Goal: Task Accomplishment & Management: Use online tool/utility

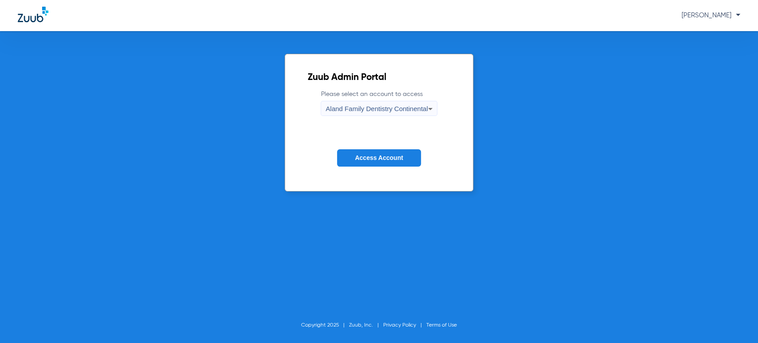
click at [706, 13] on span "[PERSON_NAME]" at bounding box center [710, 15] width 59 height 7
click at [416, 111] on div at bounding box center [379, 171] width 758 height 343
click at [378, 103] on div "Aland Family Dentistry Continental" at bounding box center [376, 108] width 102 height 15
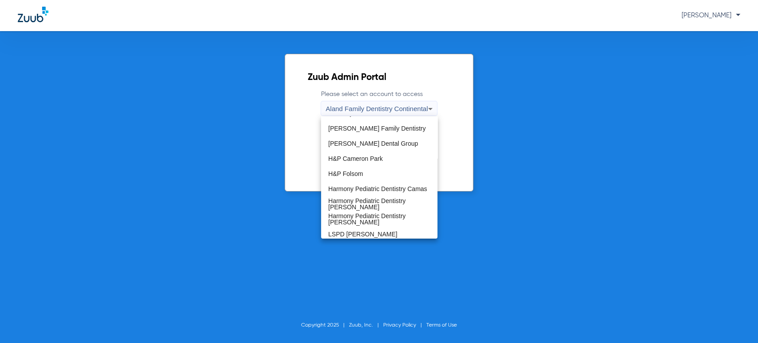
scroll to position [197, 0]
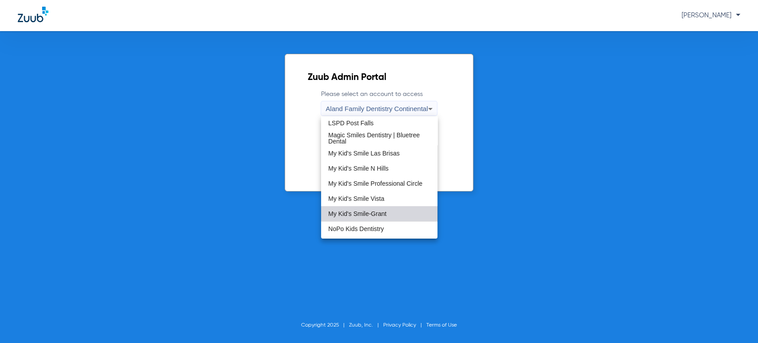
click at [379, 210] on span "My Kid's Smile-Grant" at bounding box center [357, 213] width 58 height 6
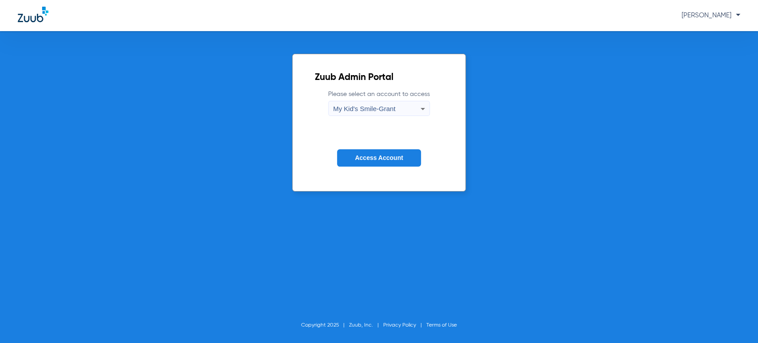
click at [379, 171] on form "Please select an account to access My Kid's Smile-Grant Access Account" at bounding box center [379, 135] width 128 height 90
click at [383, 157] on span "Access Account" at bounding box center [379, 157] width 48 height 7
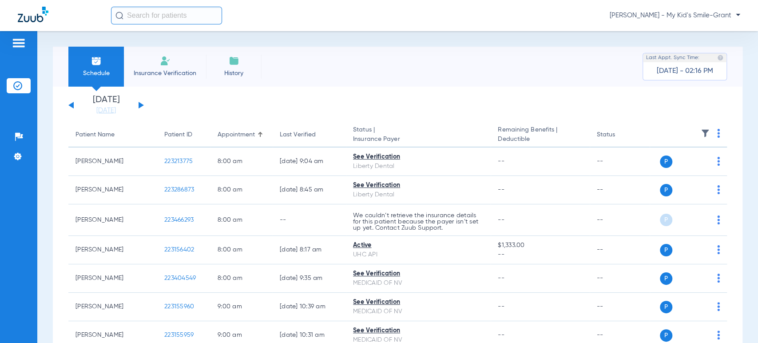
drag, startPoint x: 105, startPoint y: 131, endPoint x: 152, endPoint y: 111, distance: 51.1
click at [105, 132] on div "Patient Name" at bounding box center [94, 134] width 39 height 9
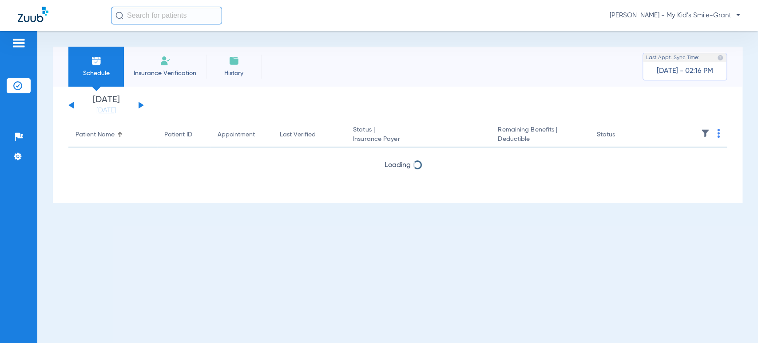
drag, startPoint x: 141, startPoint y: 100, endPoint x: 137, endPoint y: 109, distance: 10.1
click at [138, 106] on div "[DATE] [DATE] [DATE] [DATE] [DATE] [DATE] [DATE] [DATE] [DATE] [DATE] [DATE] [D…" at bounding box center [105, 105] width 75 height 20
click at [137, 109] on div "[DATE] [DATE] [DATE] [DATE] [DATE] [DATE] [DATE] [DATE] [DATE] [DATE] [DATE] [D…" at bounding box center [105, 105] width 75 height 20
click at [142, 107] on div "[DATE] [DATE] [DATE] [DATE] [DATE] [DATE] [DATE] [DATE] [DATE] [DATE] [DATE] [D…" at bounding box center [105, 105] width 75 height 20
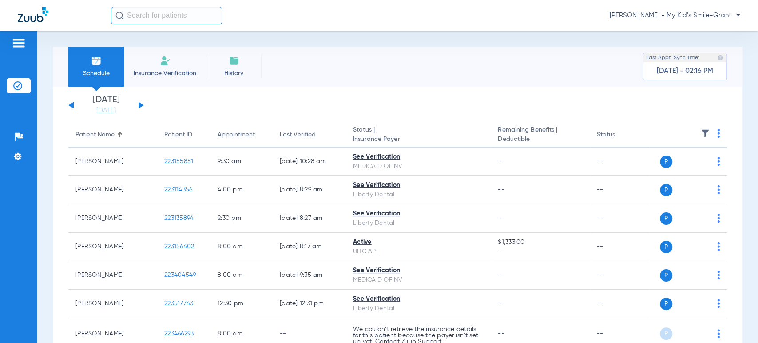
click at [139, 108] on div "[DATE] [DATE] [DATE] [DATE] [DATE] [DATE] [DATE] [DATE] [DATE] [DATE] [DATE] [D…" at bounding box center [105, 105] width 75 height 20
click at [142, 109] on div "[DATE] [DATE] [DATE] [DATE] [DATE] [DATE] [DATE] [DATE] [DATE] [DATE] [DATE] [D…" at bounding box center [105, 105] width 75 height 20
click at [140, 104] on button at bounding box center [140, 105] width 5 height 7
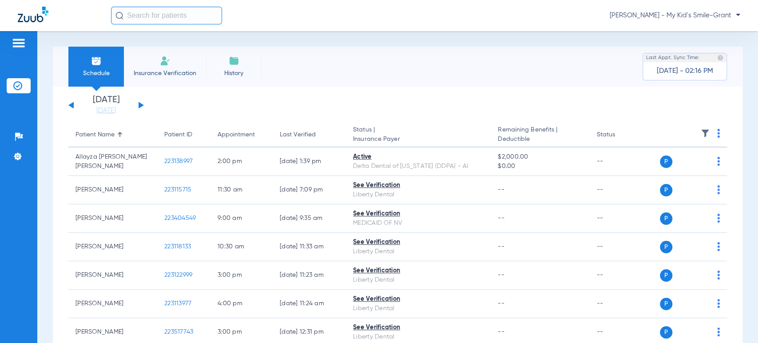
click at [120, 140] on th "Patient Name" at bounding box center [112, 135] width 89 height 25
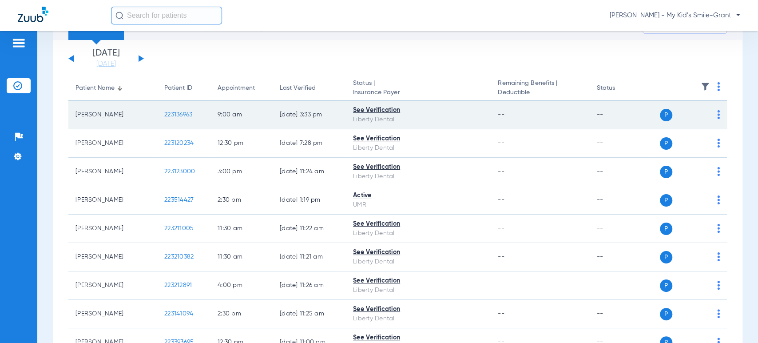
scroll to position [49, 0]
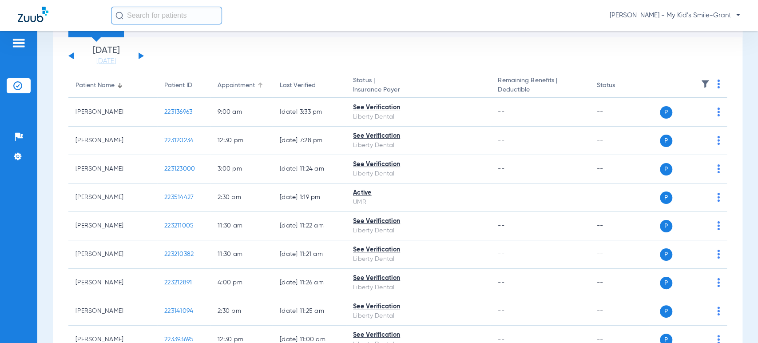
click at [218, 84] on div "Appointment" at bounding box center [235, 85] width 37 height 9
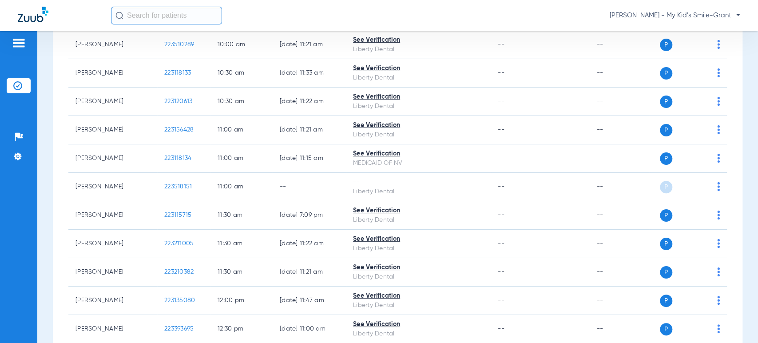
scroll to position [493, 0]
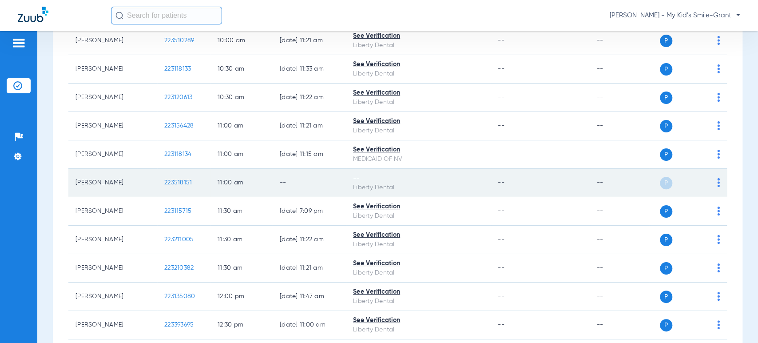
click at [717, 185] on img at bounding box center [718, 182] width 3 height 9
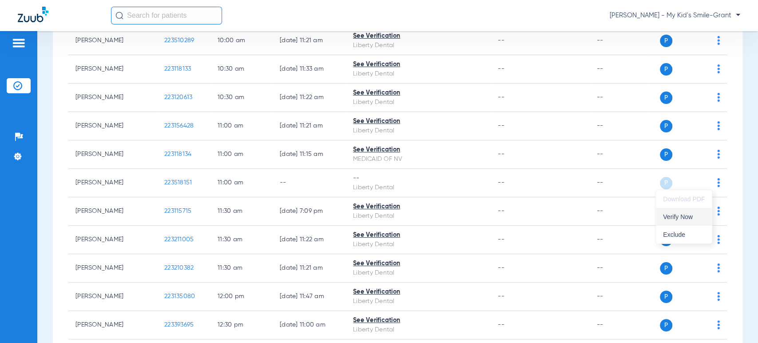
click at [693, 211] on button "Verify Now" at bounding box center [684, 217] width 56 height 18
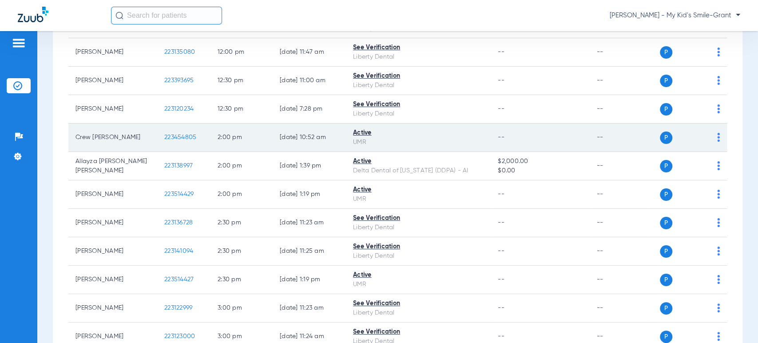
scroll to position [739, 0]
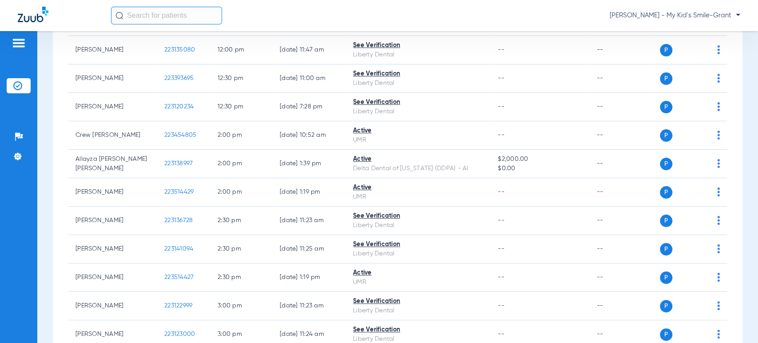
click at [51, 118] on div "Schedule Insurance Verification History Last Appt. Sync Time: [DATE] - 02:25 PM…" at bounding box center [397, 187] width 720 height 312
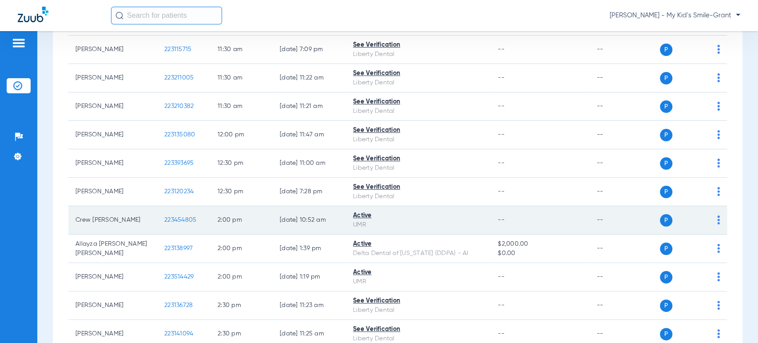
scroll to position [592, 0]
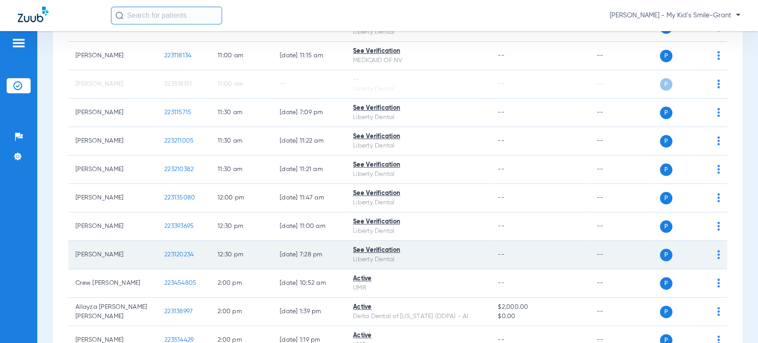
drag, startPoint x: 717, startPoint y: 251, endPoint x: 712, endPoint y: 252, distance: 5.0
click at [717, 251] on td "P S" at bounding box center [687, 255] width 77 height 28
click at [712, 252] on td "P S" at bounding box center [687, 255] width 77 height 28
click at [708, 253] on div "P S" at bounding box center [684, 255] width 70 height 12
click at [717, 255] on img at bounding box center [718, 254] width 3 height 9
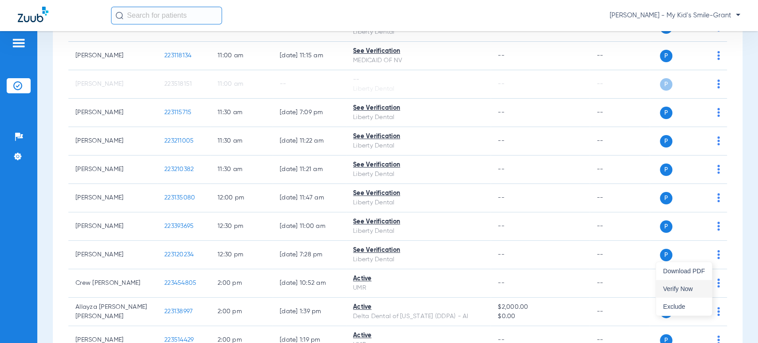
click at [693, 289] on span "Verify Now" at bounding box center [684, 288] width 42 height 6
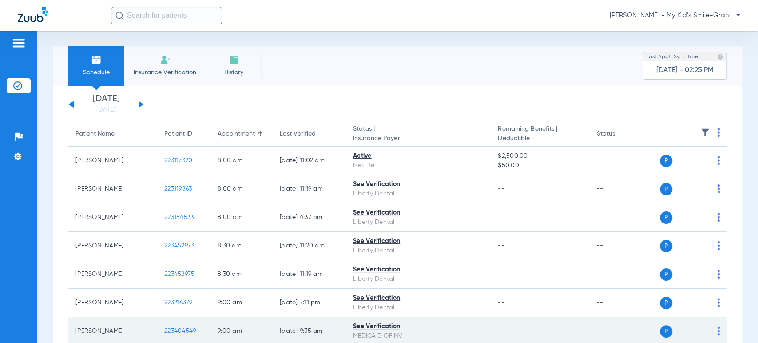
scroll to position [0, 0]
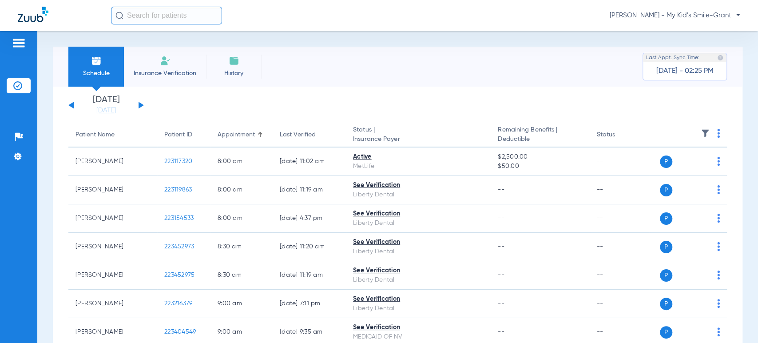
click at [696, 14] on span "[PERSON_NAME] - My Kid's Smile-Grant" at bounding box center [674, 15] width 130 height 9
drag, startPoint x: 704, startPoint y: 40, endPoint x: 707, endPoint y: 35, distance: 5.6
click at [707, 35] on div "Account Selection Log out" at bounding box center [707, 41] width 64 height 36
click at [707, 35] on div "Schedule Insurance Verification History Last Appt. Sync Time: [DATE] - 02:25 PM…" at bounding box center [397, 187] width 720 height 312
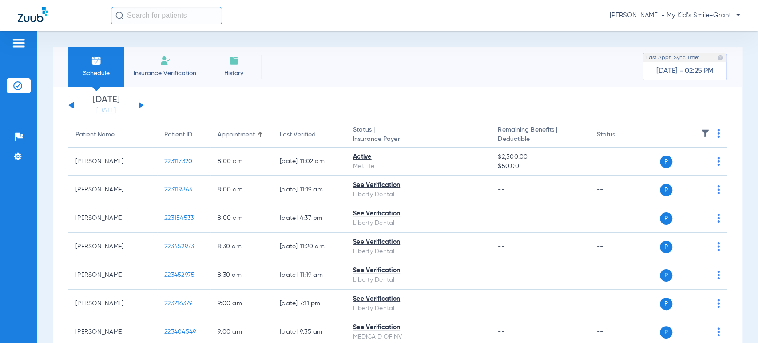
click at [709, 18] on span "[PERSON_NAME] - My Kid's Smile-Grant" at bounding box center [674, 15] width 130 height 9
click at [705, 36] on button "Account Selection" at bounding box center [707, 32] width 64 height 18
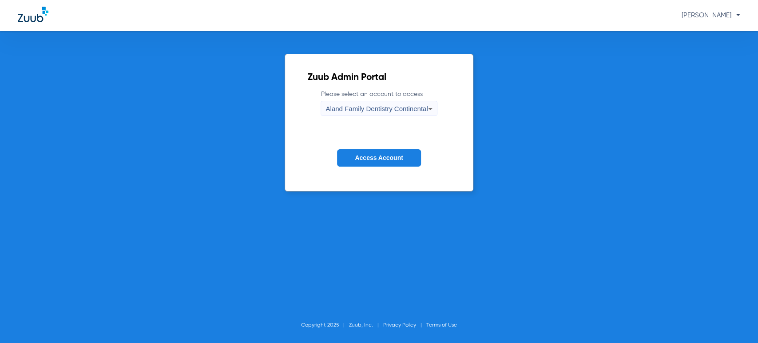
click at [426, 102] on div "Aland Family Dentistry Continental" at bounding box center [376, 108] width 102 height 15
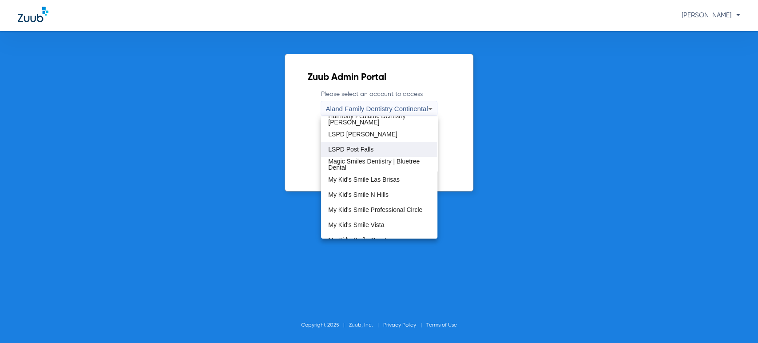
scroll to position [197, 0]
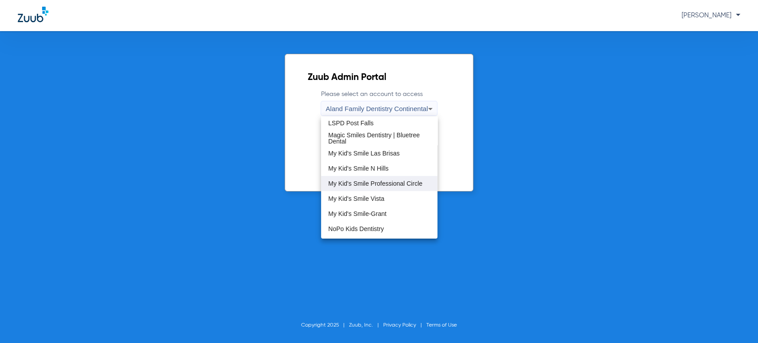
click at [375, 182] on span "My Kid's Smile Professional Circle" at bounding box center [375, 183] width 94 height 6
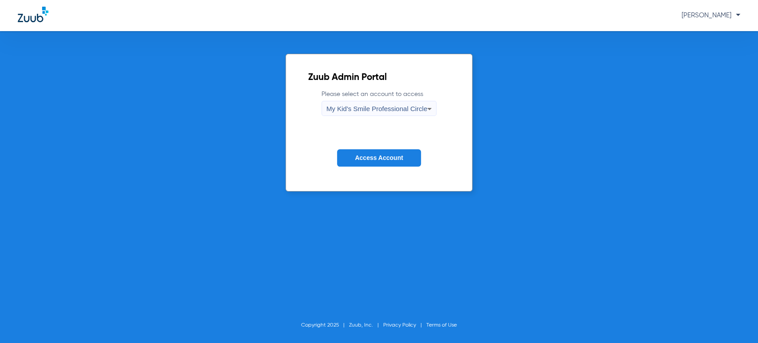
click at [378, 161] on span "Access Account" at bounding box center [379, 157] width 48 height 7
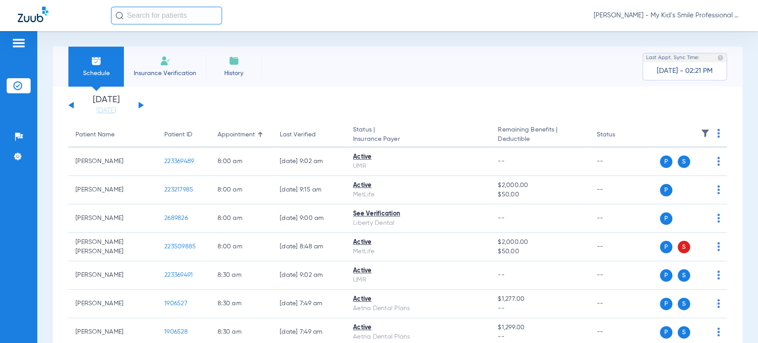
click at [113, 105] on li "[DATE] [DATE]" at bounding box center [105, 105] width 53 height 20
click at [114, 107] on link "[DATE]" at bounding box center [105, 110] width 53 height 9
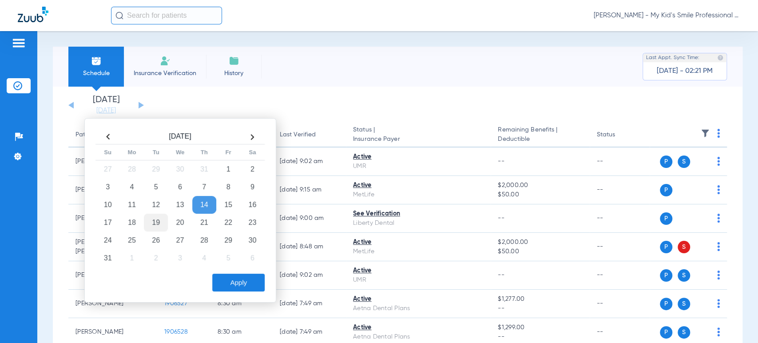
click at [156, 221] on td "19" at bounding box center [156, 222] width 24 height 18
click at [244, 274] on button "Apply" at bounding box center [238, 282] width 52 height 18
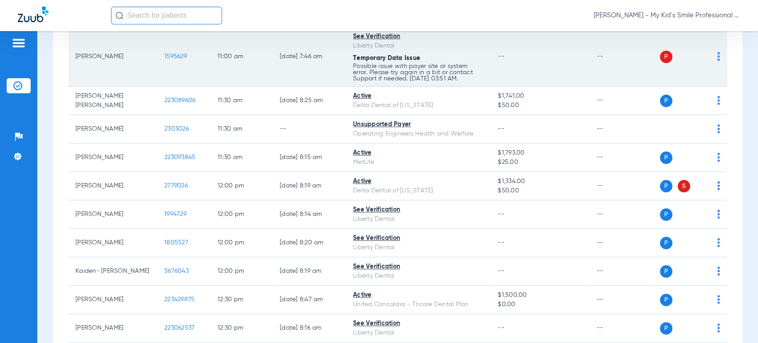
scroll to position [937, 0]
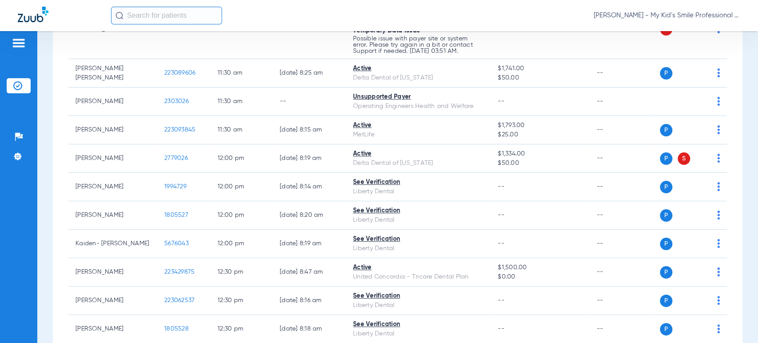
click at [53, 125] on div "[DATE] [DATE] [DATE] [DATE] [DATE] [DATE] [DATE] [DATE] [DATE] [DATE] [DATE] [D…" at bounding box center [397, 163] width 689 height 2026
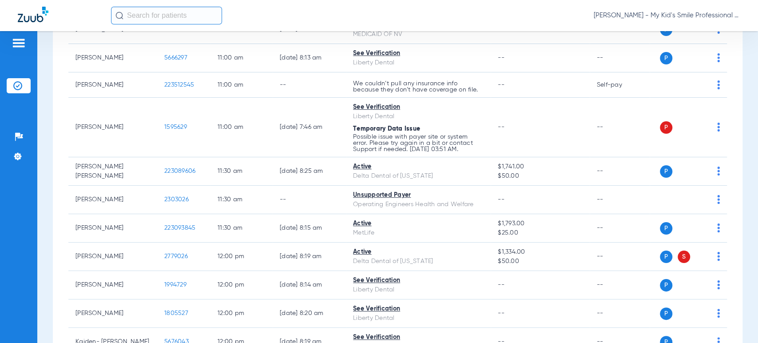
scroll to position [838, 0]
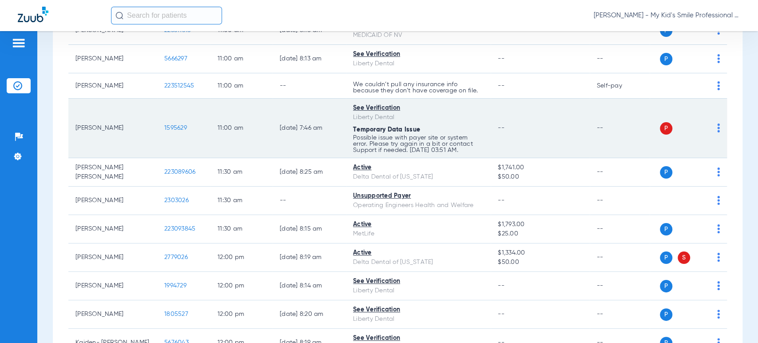
click at [717, 126] on img at bounding box center [718, 127] width 3 height 9
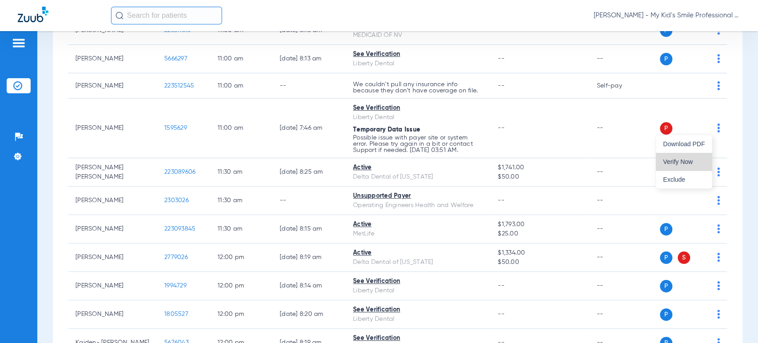
click at [685, 161] on span "Verify Now" at bounding box center [684, 161] width 42 height 6
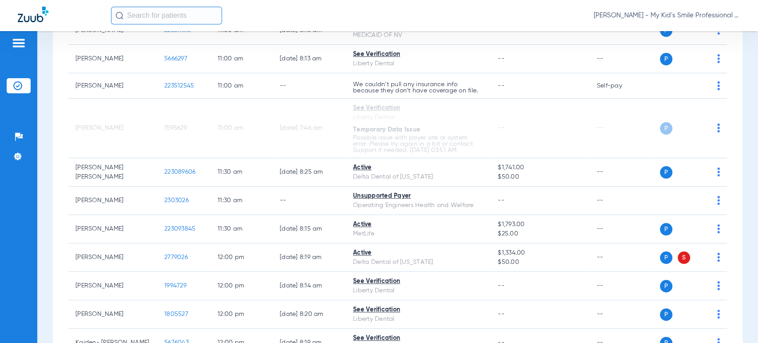
click at [663, 13] on span "[PERSON_NAME] - My Kid's Smile Professional Circle" at bounding box center [666, 15] width 146 height 9
click at [663, 13] on div at bounding box center [379, 171] width 758 height 343
click at [691, 20] on div "[PERSON_NAME] - My Kid's Smile Professional Circle" at bounding box center [425, 16] width 629 height 18
click at [695, 18] on span "[PERSON_NAME] - My Kid's Smile Professional Circle" at bounding box center [666, 15] width 146 height 9
click at [693, 32] on span "Account Selection" at bounding box center [707, 31] width 50 height 6
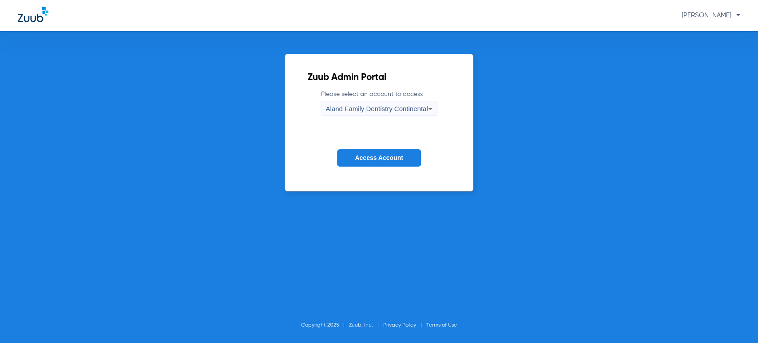
click at [386, 160] on span "Access Account" at bounding box center [379, 157] width 48 height 7
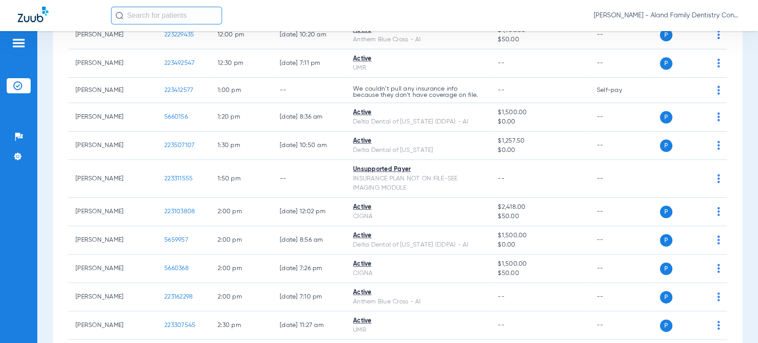
scroll to position [838, 0]
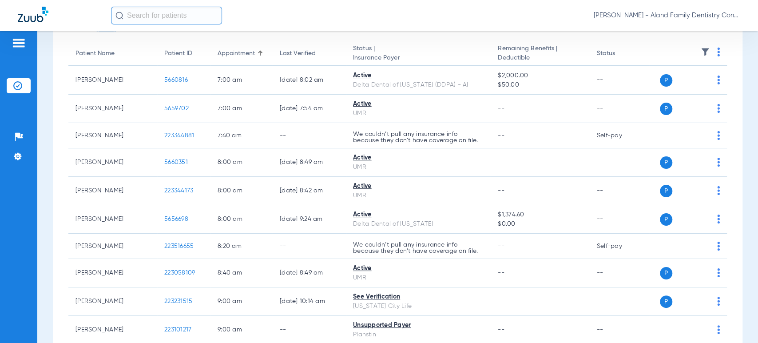
scroll to position [0, 0]
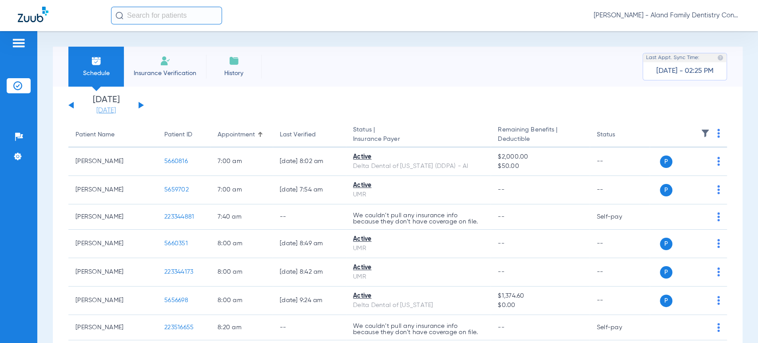
click at [116, 106] on link "[DATE]" at bounding box center [105, 110] width 53 height 9
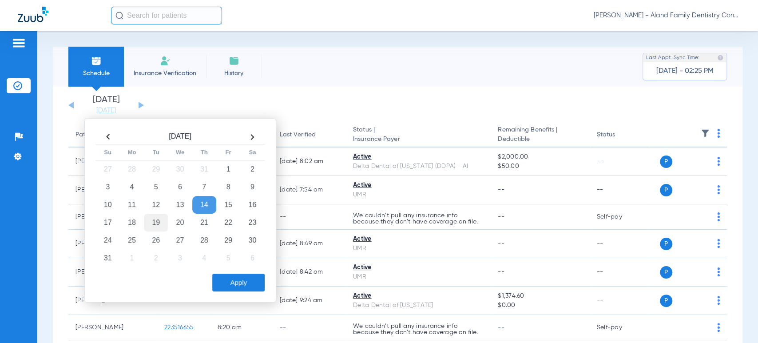
click at [162, 220] on td "19" at bounding box center [156, 222] width 24 height 18
click at [237, 284] on button "Apply" at bounding box center [238, 282] width 52 height 18
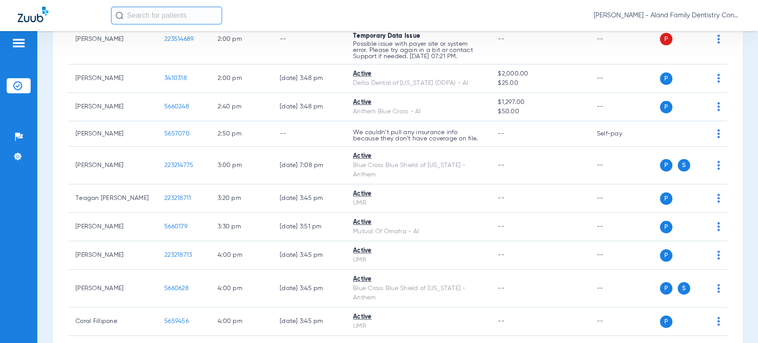
scroll to position [1013, 0]
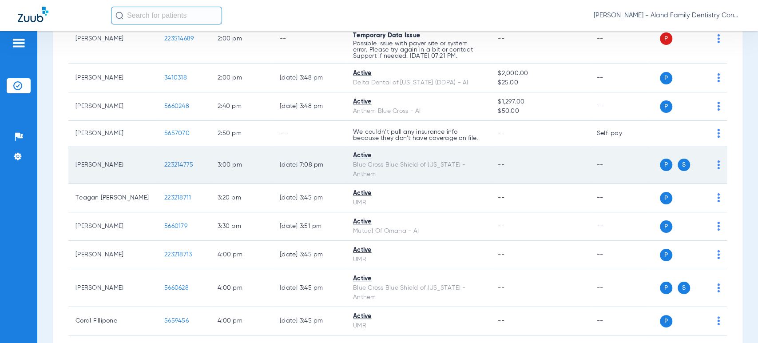
click at [717, 160] on img at bounding box center [718, 164] width 3 height 9
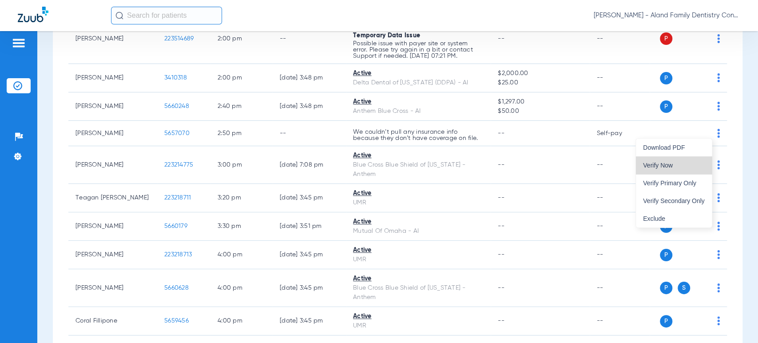
click at [687, 168] on button "Verify Now" at bounding box center [674, 165] width 76 height 18
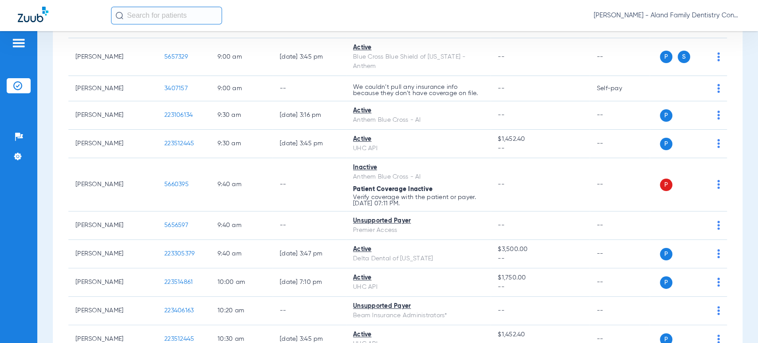
scroll to position [0, 0]
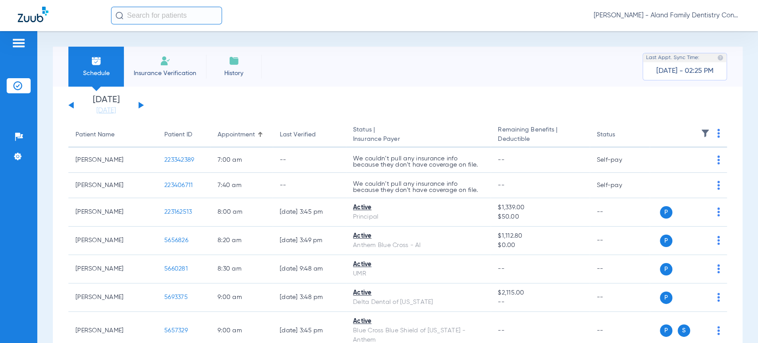
click at [142, 104] on div "[DATE] [DATE] [DATE] [DATE] [DATE] [DATE] [DATE] [DATE] [DATE] [DATE] [DATE] [D…" at bounding box center [105, 105] width 75 height 20
click at [139, 105] on button at bounding box center [140, 105] width 5 height 7
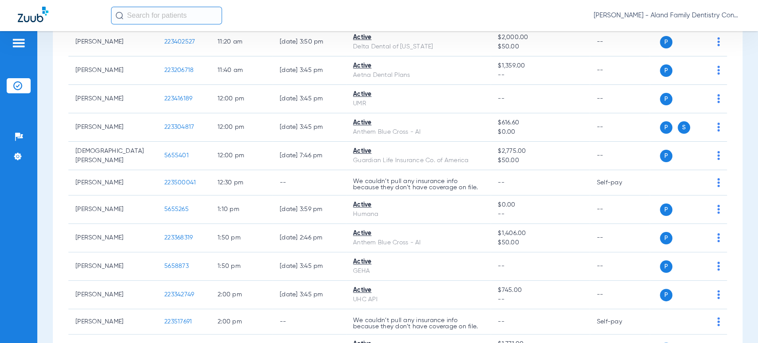
scroll to position [789, 0]
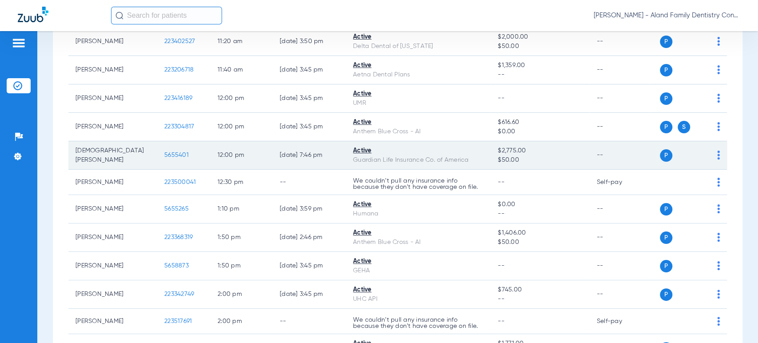
click at [717, 150] on img at bounding box center [718, 154] width 3 height 9
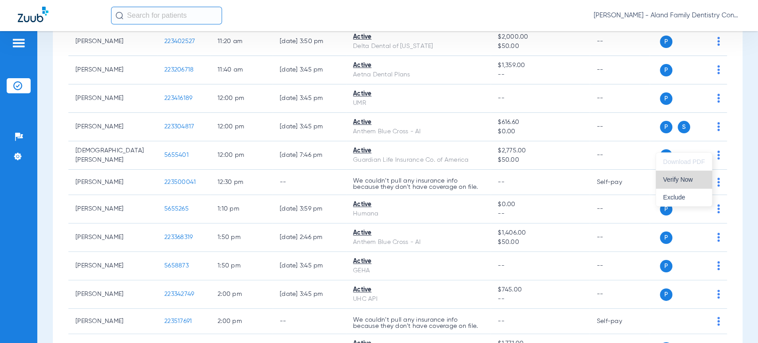
click at [680, 180] on span "Verify Now" at bounding box center [684, 179] width 42 height 6
